Goal: Information Seeking & Learning: Learn about a topic

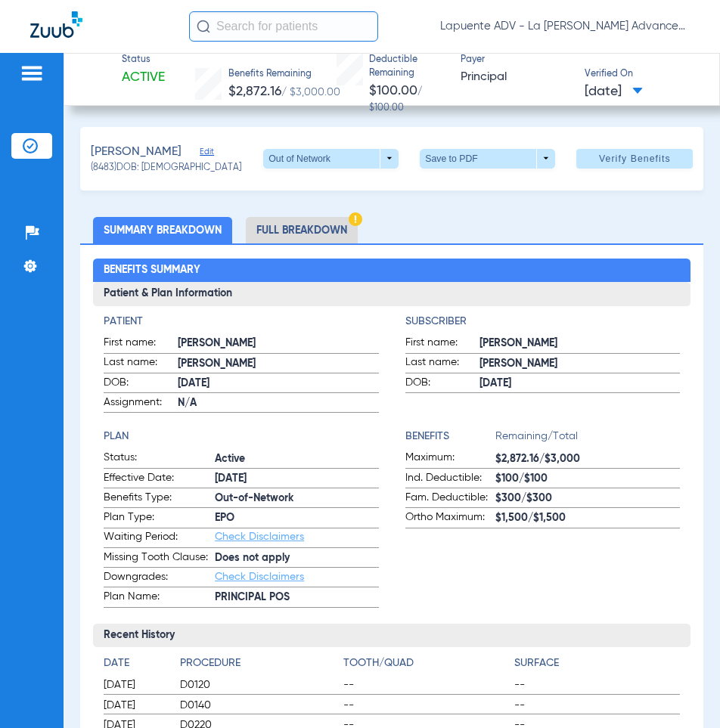
click at [264, 218] on li "Full Breakdown" at bounding box center [302, 230] width 112 height 26
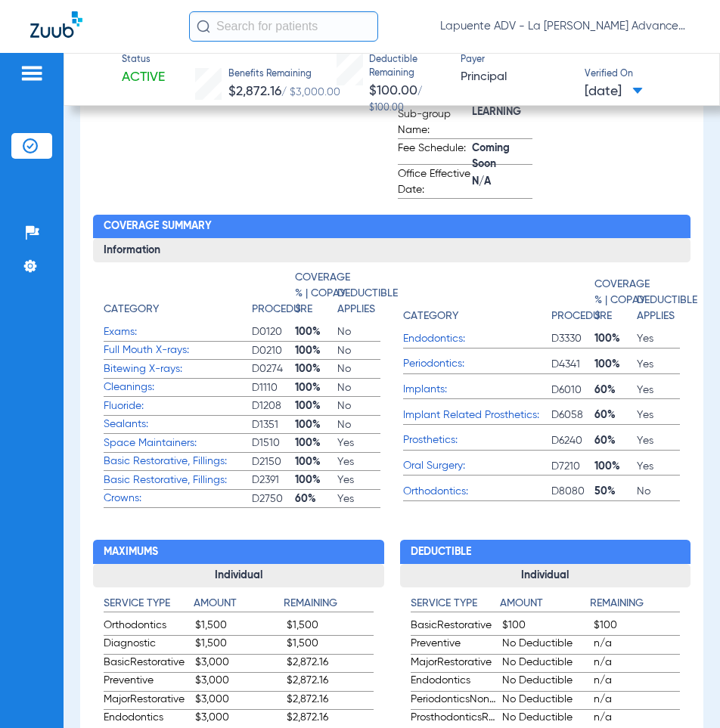
scroll to position [529, 0]
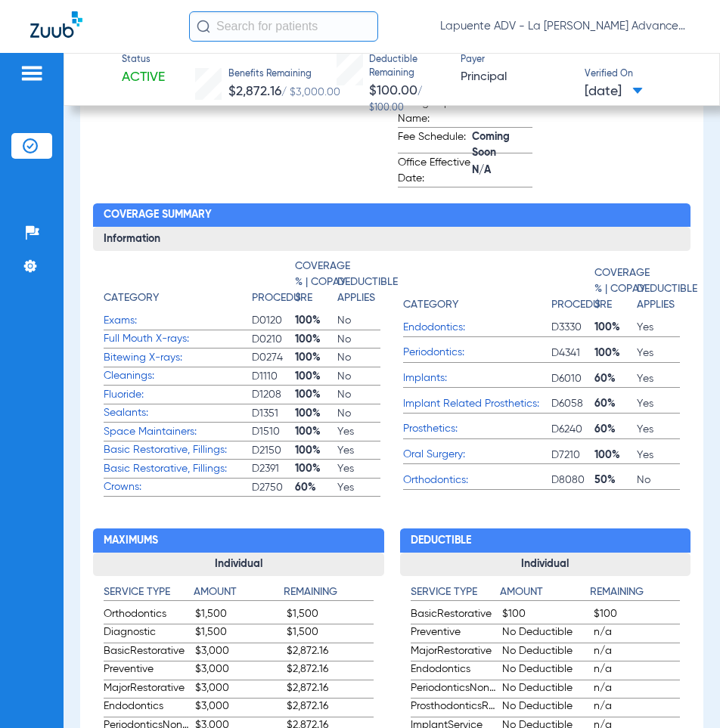
click at [439, 484] on span "Orthodontics:" at bounding box center [477, 481] width 148 height 16
click at [439, 481] on span "Orthodontics:" at bounding box center [477, 481] width 148 height 16
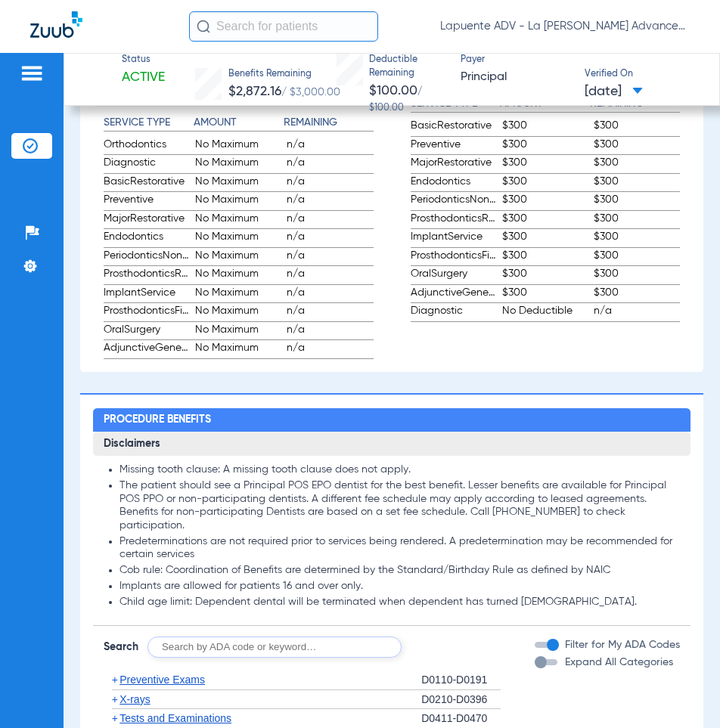
scroll to position [1437, 0]
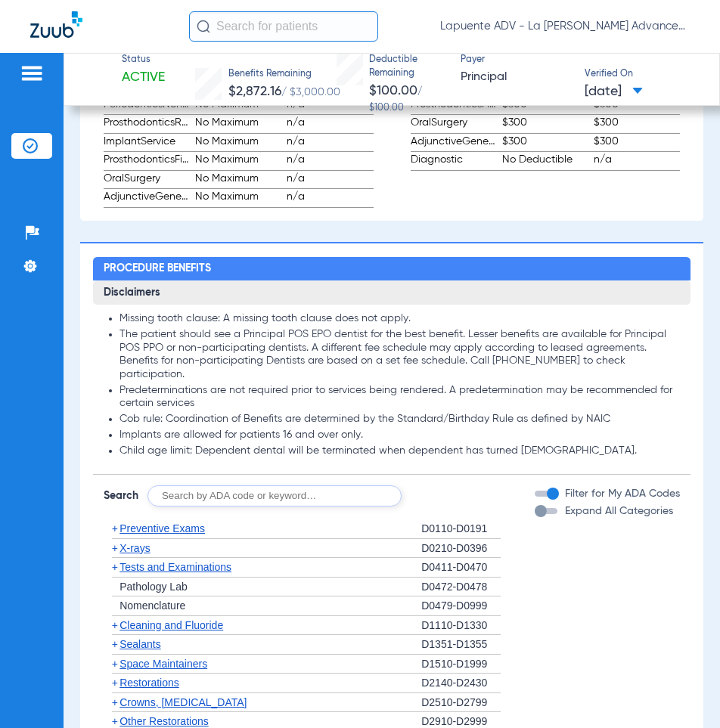
click at [535, 510] on div "button" at bounding box center [541, 511] width 12 height 12
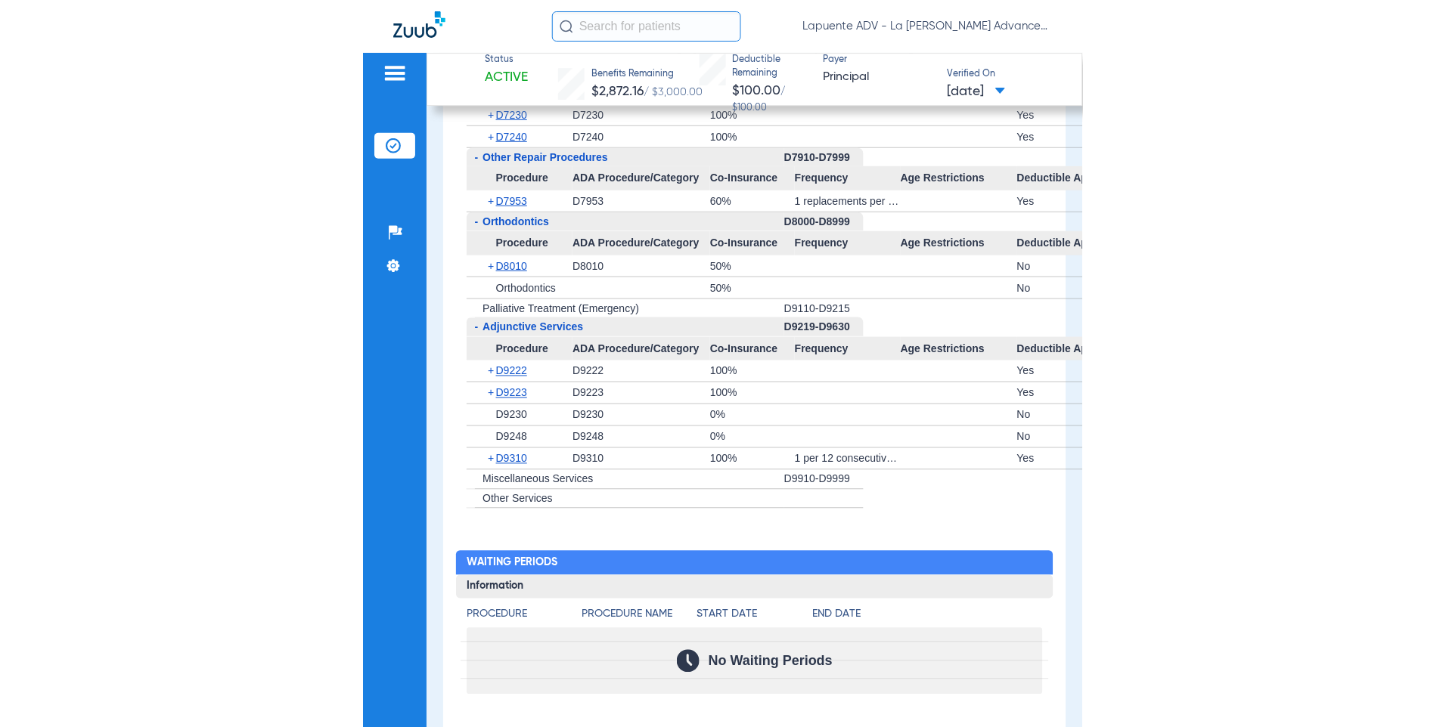
scroll to position [3554, 0]
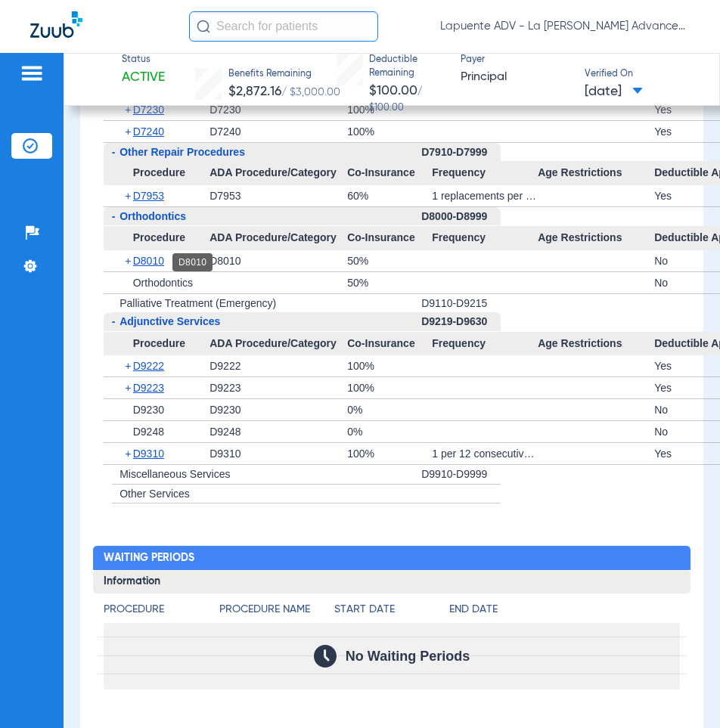
click at [163, 258] on span "D8010" at bounding box center [148, 261] width 31 height 12
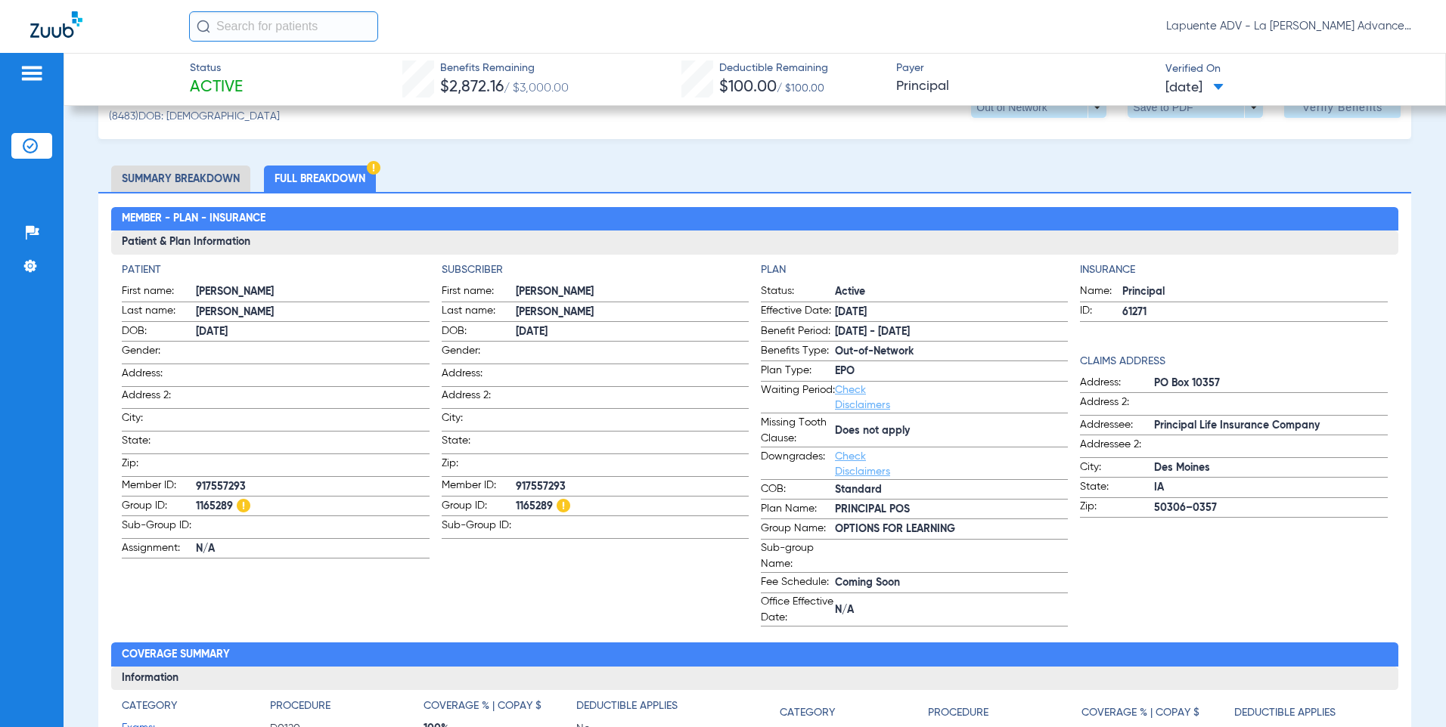
scroll to position [0, 0]
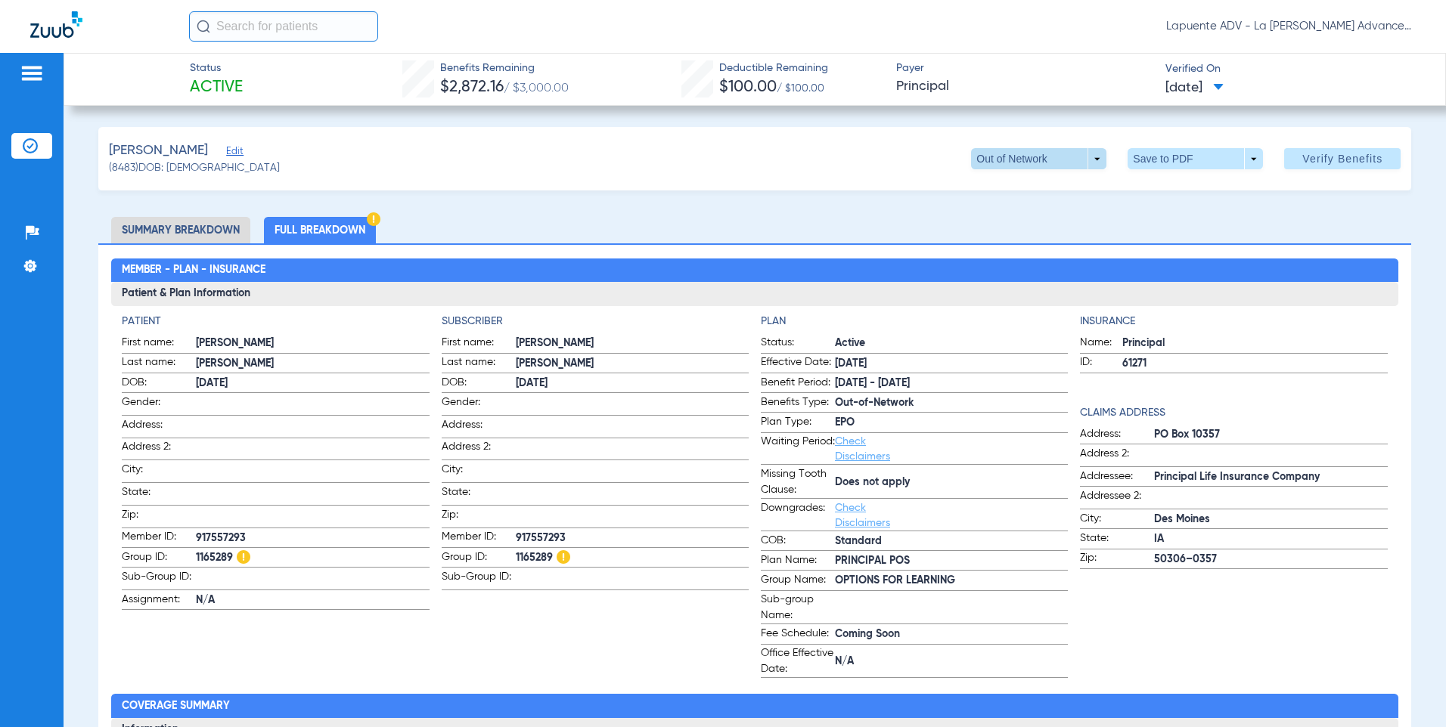
click at [719, 163] on span at bounding box center [1038, 158] width 135 height 21
click at [719, 187] on span "EPO" at bounding box center [1008, 189] width 70 height 11
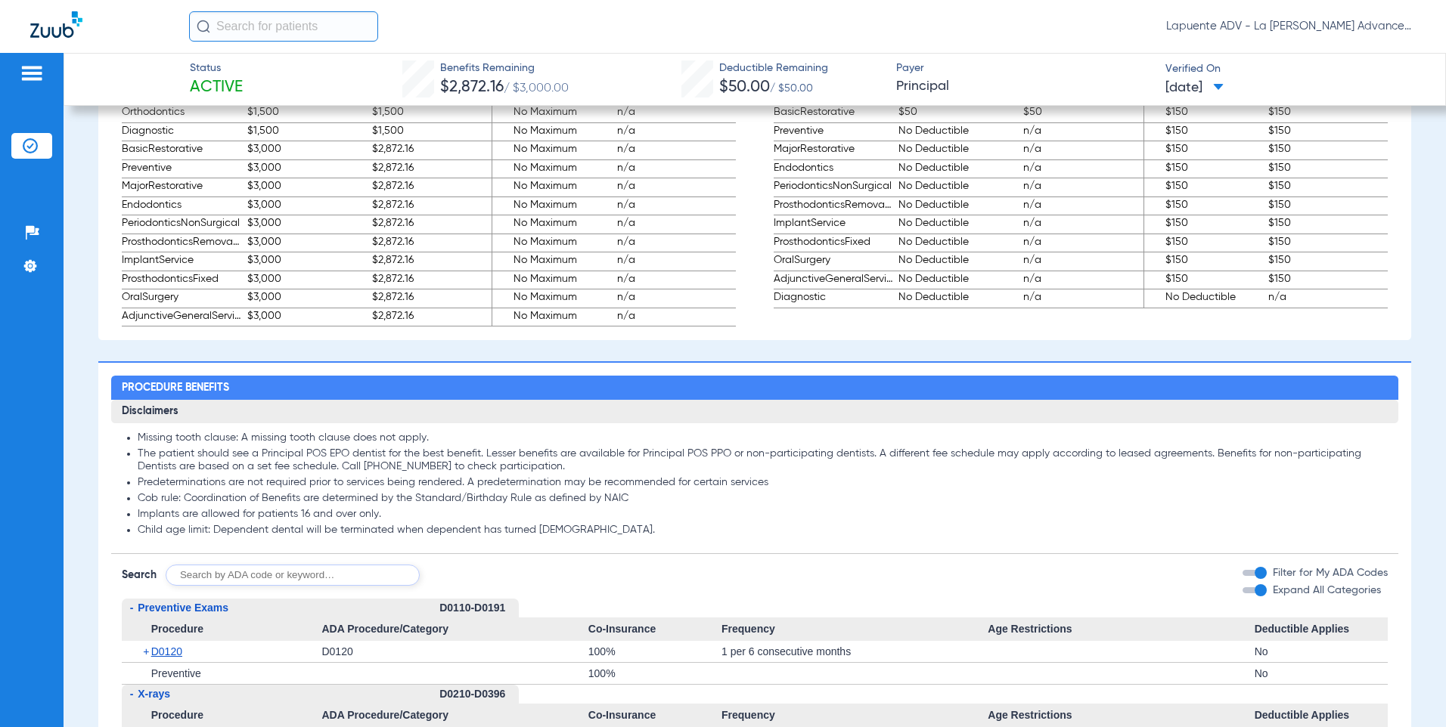
scroll to position [938, 0]
